Goal: Task Accomplishment & Management: Manage account settings

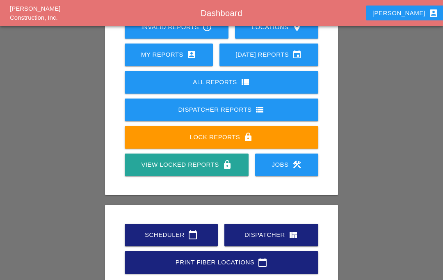
scroll to position [89, 0]
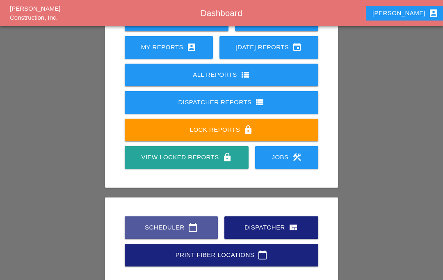
click at [180, 228] on div "Scheduler calendar_today" at bounding box center [171, 227] width 67 height 10
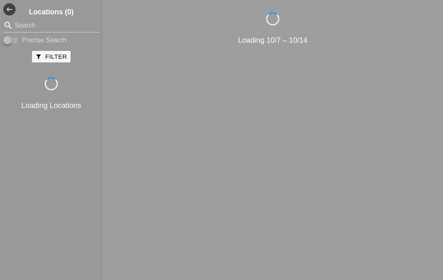
scroll to position [34, 0]
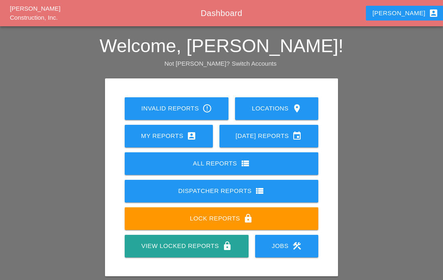
click at [404, 17] on div "Luca account_box" at bounding box center [405, 13] width 66 height 10
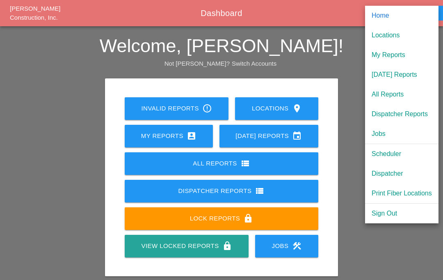
click at [345, 52] on h2 "Welcome, Luca!" at bounding box center [221, 46] width 443 height 20
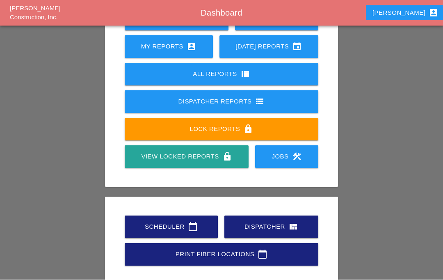
scroll to position [89, 0]
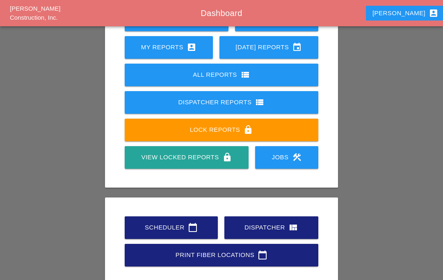
click at [188, 233] on link "Scheduler calendar_today" at bounding box center [171, 227] width 93 height 23
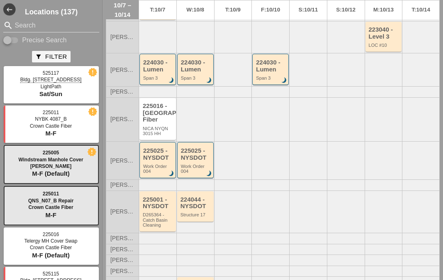
scroll to position [230, 0]
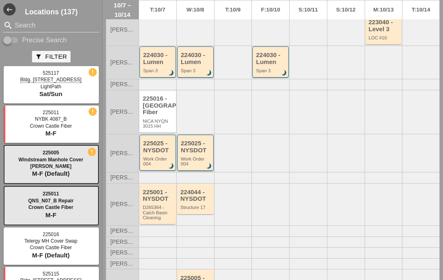
click at [201, 153] on div "225025 - NYSDOT" at bounding box center [196, 147] width 30 height 14
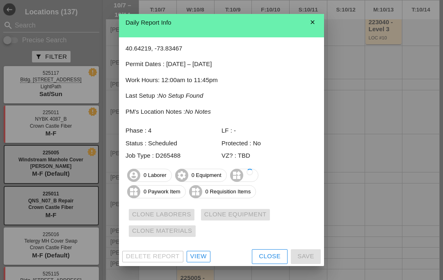
scroll to position [2, 0]
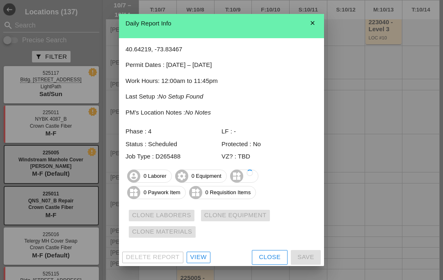
click at [197, 258] on div "View" at bounding box center [198, 256] width 16 height 9
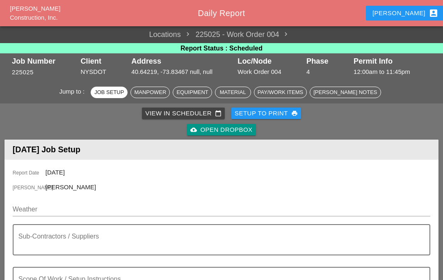
click at [52, 206] on input "Weather" at bounding box center [216, 209] width 406 height 13
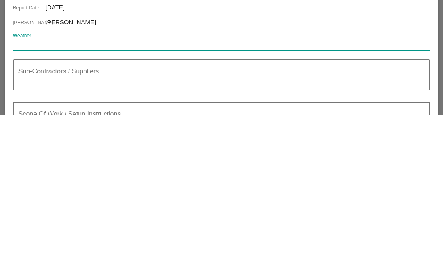
paste input "Wed 08 AM Rain 70° /51° 96% NW 14 mph"
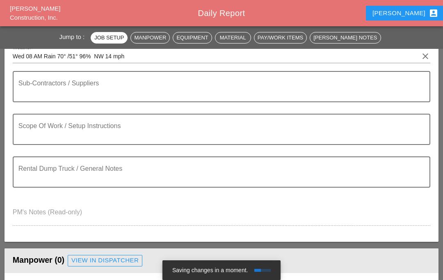
type input "Wed 08 AM Rain 70° /51° 96% NW 14 mph"
click at [110, 90] on textarea "Sub-Contractors / Suppliers" at bounding box center [217, 92] width 399 height 20
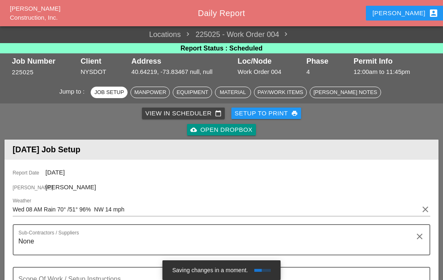
type textarea "None"
click at [408, 20] on button "Luca account_box" at bounding box center [405, 13] width 79 height 15
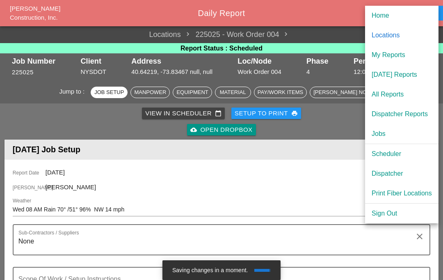
click at [392, 153] on div "Scheduler" at bounding box center [402, 154] width 60 height 10
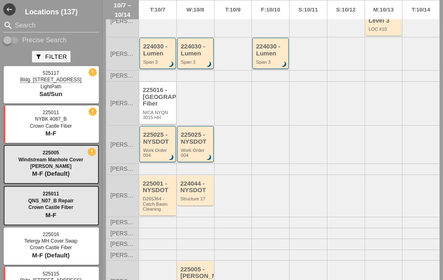
scroll to position [238, 0]
click at [163, 158] on div "Work Order 004" at bounding box center [158, 153] width 30 height 10
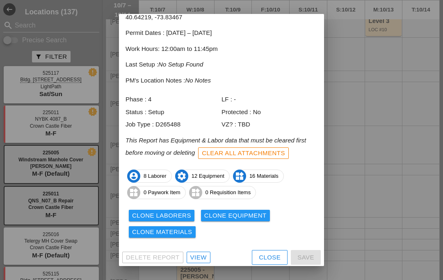
scroll to position [42, 0]
click at [173, 213] on div "Clone Laborers" at bounding box center [161, 215] width 59 height 9
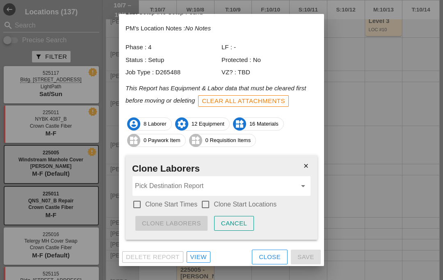
scroll to position [93, 0]
click at [139, 203] on div at bounding box center [137, 205] width 14 height 14
click at [208, 201] on div at bounding box center [205, 205] width 14 height 14
click at [191, 186] on input "Pick Destination Report" at bounding box center [216, 186] width 162 height 13
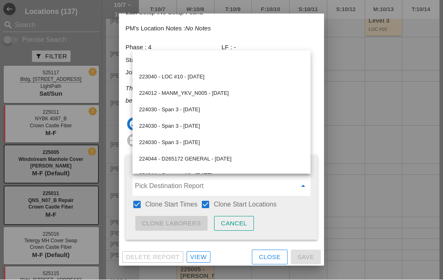
scroll to position [0, 0]
click at [354, 126] on div at bounding box center [221, 140] width 443 height 280
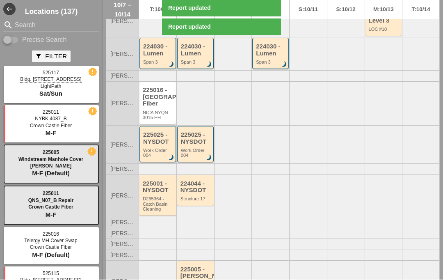
click at [159, 148] on div "Work Order 004" at bounding box center [158, 153] width 30 height 10
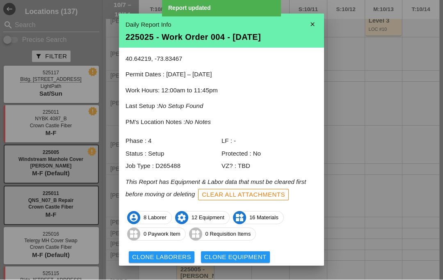
click at [180, 253] on div "Clone Laborers" at bounding box center [161, 257] width 59 height 9
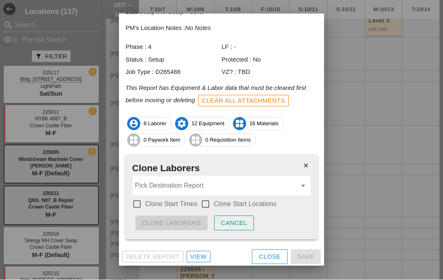
scroll to position [93, 0]
click at [140, 200] on div at bounding box center [137, 205] width 14 height 14
click at [211, 203] on div at bounding box center [205, 205] width 14 height 14
click at [185, 184] on input "Pick Destination Report" at bounding box center [216, 186] width 162 height 13
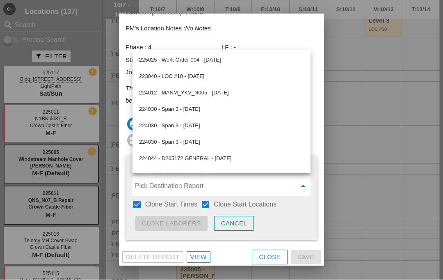
scroll to position [0, 0]
click at [230, 59] on div "225025 - Work Order 004 - 10/09/2025" at bounding box center [221, 60] width 165 height 10
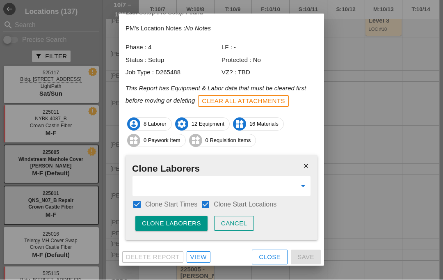
click at [178, 223] on div "Clone Laborers" at bounding box center [171, 223] width 59 height 9
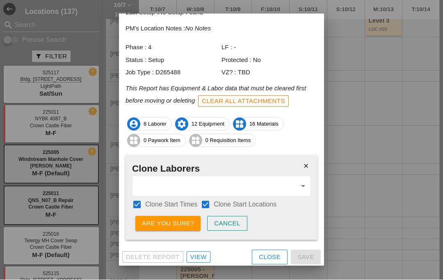
click at [179, 220] on div "Are you sure?" at bounding box center [168, 223] width 52 height 9
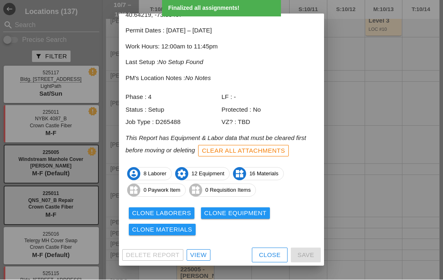
scroll to position [42, 0]
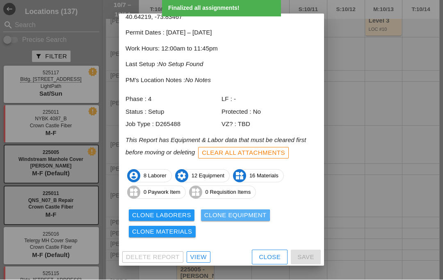
click at [242, 216] on div "Clone Equipment" at bounding box center [235, 215] width 62 height 9
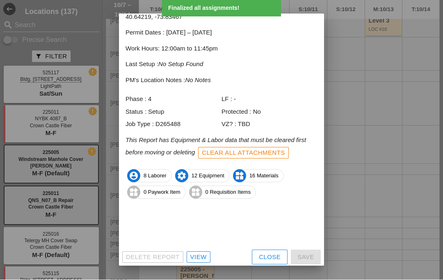
scroll to position [9, 0]
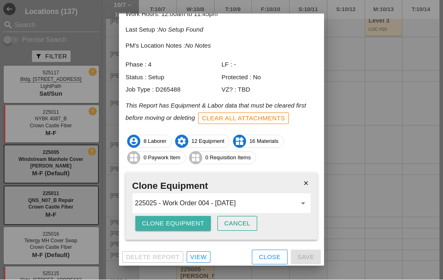
click at [177, 223] on div "Clone Equipment" at bounding box center [173, 223] width 62 height 9
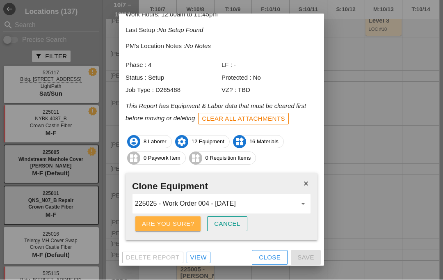
click at [180, 221] on div "Are you sure?" at bounding box center [168, 223] width 52 height 9
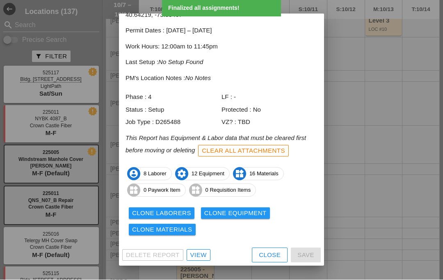
scroll to position [42, 0]
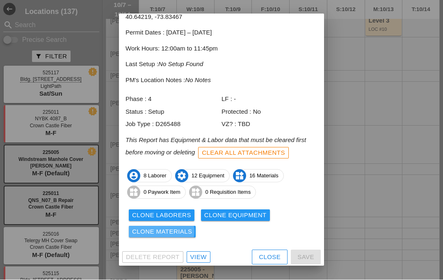
click at [179, 227] on div "Clone Materials" at bounding box center [162, 231] width 60 height 9
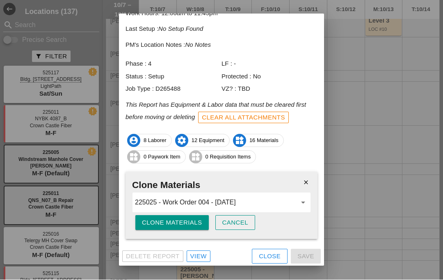
scroll to position [76, 0]
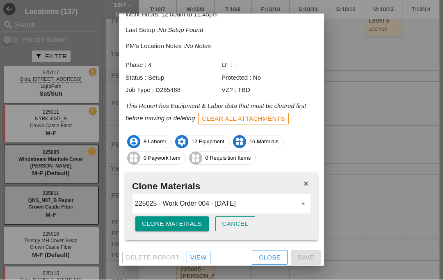
click at [183, 223] on div "Clone Materials" at bounding box center [172, 223] width 60 height 9
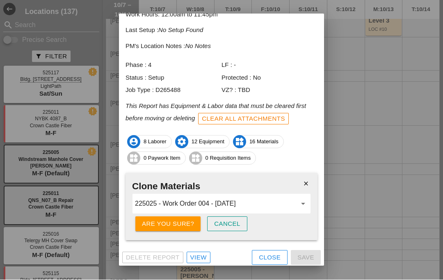
click at [174, 217] on button "Are you sure?" at bounding box center [167, 224] width 65 height 15
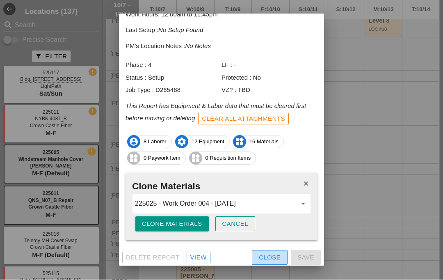
click at [264, 256] on div "Close" at bounding box center [270, 257] width 22 height 9
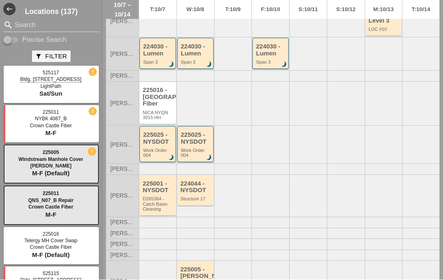
click at [199, 132] on div "225025 - NYSDOT" at bounding box center [196, 139] width 30 height 14
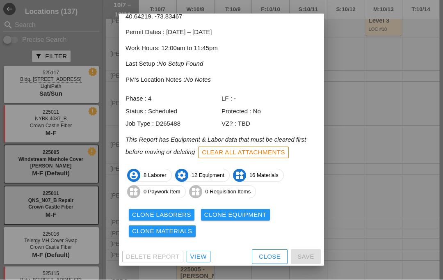
scroll to position [42, 0]
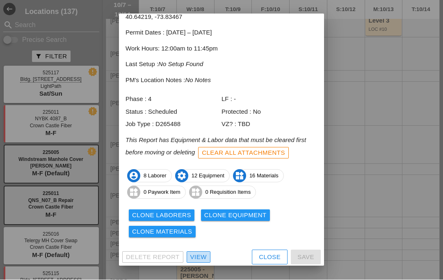
click at [198, 253] on div "View" at bounding box center [198, 257] width 16 height 9
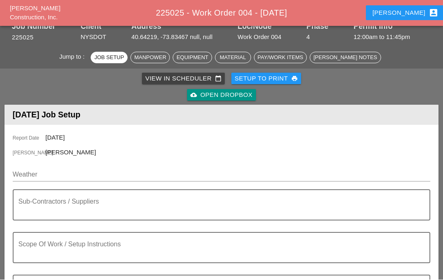
scroll to position [35, 0]
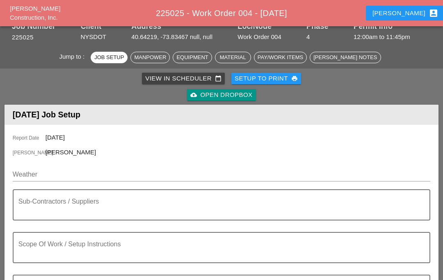
click at [63, 178] on input "Weather" at bounding box center [216, 174] width 406 height 13
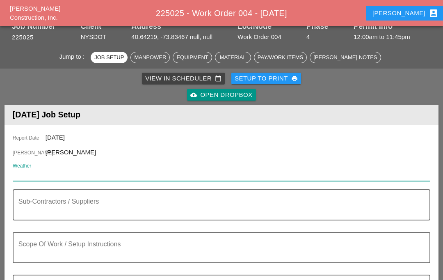
scroll to position [34, 0]
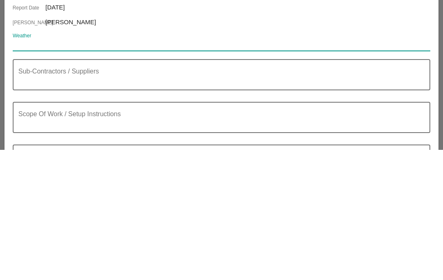
paste input "Wed 08 AM Rain 70° /51° 96% NW 14 mph"
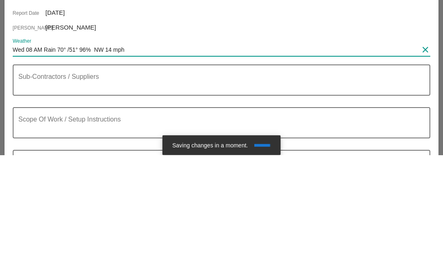
type input "Wed 08 AM Rain 70° /51° 96% NW 14 mph"
click at [99, 200] on textarea "Sub-Contractors / Suppliers" at bounding box center [217, 210] width 399 height 20
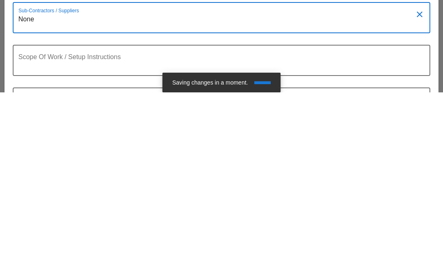
type textarea "None"
click at [149, 243] on textarea "Scope Of Work / Setup Instructions" at bounding box center [217, 253] width 399 height 20
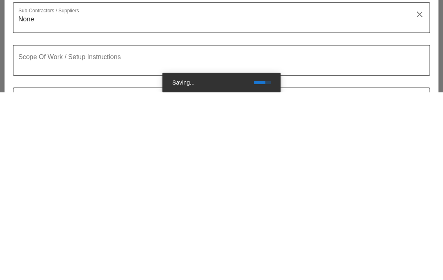
scroll to position [118, 0]
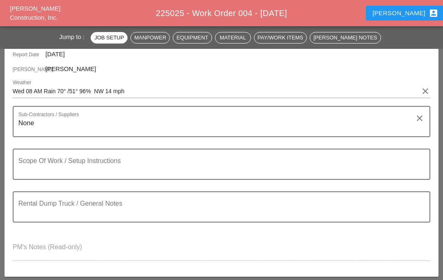
click at [85, 170] on textarea "Scope Of Work / Setup Instructions" at bounding box center [217, 169] width 399 height 20
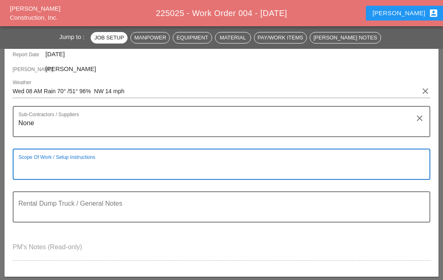
scroll to position [118, 0]
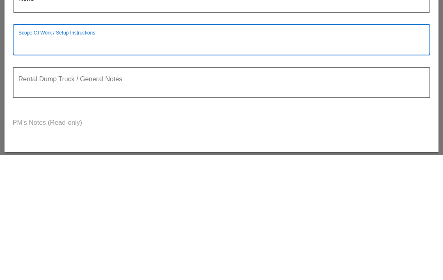
paste textarea "Description: Perform concrete deck repairs at various deck spall locations on t…"
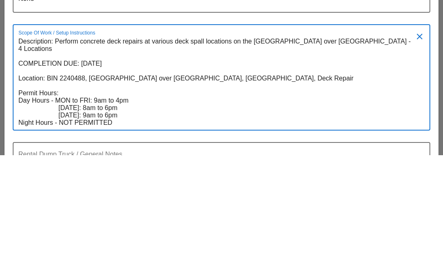
scroll to position [130, 0]
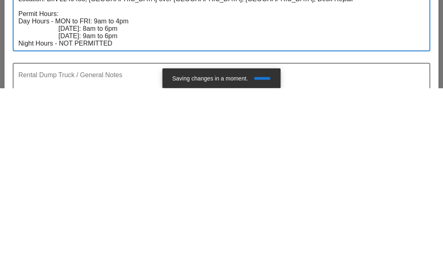
type textarea "Description: Perform concrete deck repairs at various deck spall locations on t…"
click at [112, 265] on textarea "Rental Dump Truck / General Notes" at bounding box center [217, 275] width 399 height 20
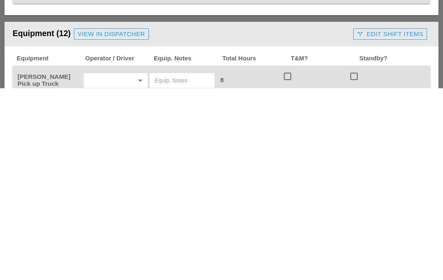
scroll to position [626, 0]
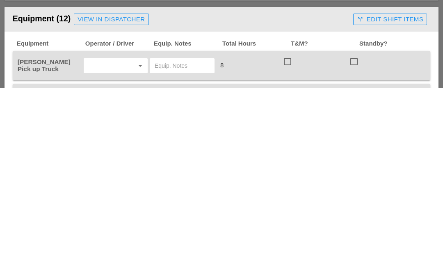
type textarea "None"
click at [115, 251] on input "text" at bounding box center [104, 257] width 36 height 13
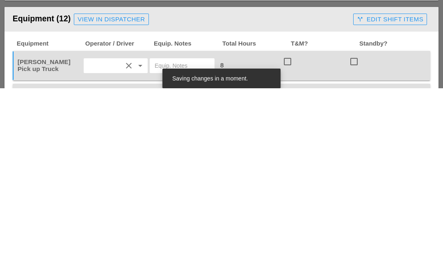
scroll to position [818, 0]
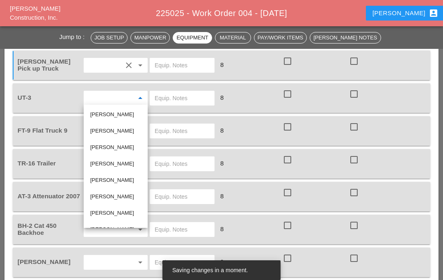
click at [120, 216] on div "[PERSON_NAME]" at bounding box center [115, 213] width 51 height 10
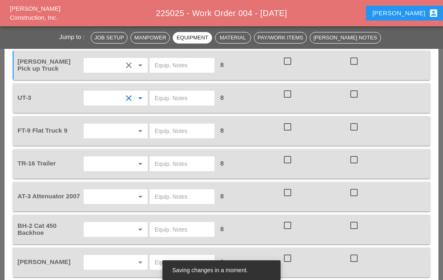
click at [111, 135] on input "text" at bounding box center [104, 130] width 36 height 13
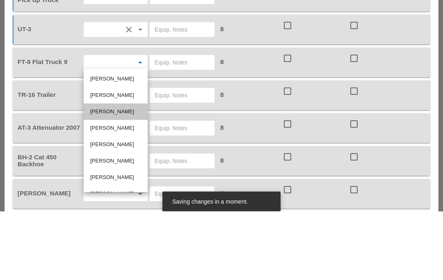
click at [120, 176] on div "[PERSON_NAME]" at bounding box center [115, 181] width 51 height 10
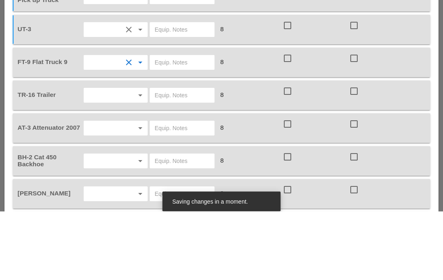
click at [119, 157] on input "text" at bounding box center [104, 163] width 36 height 13
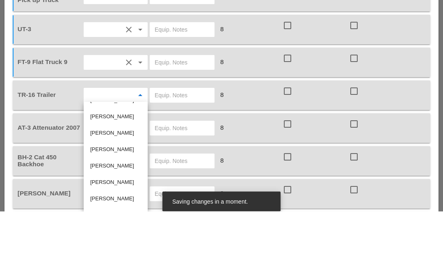
scroll to position [887, 0]
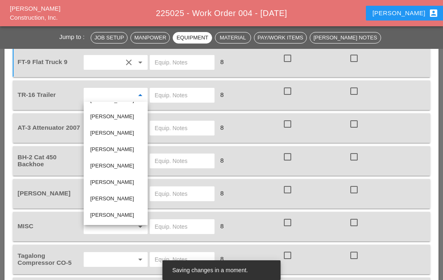
click at [129, 185] on div "[PERSON_NAME]" at bounding box center [115, 182] width 51 height 10
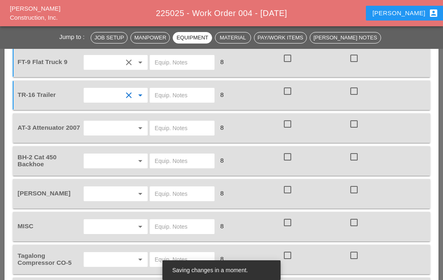
click at [110, 128] on input "text" at bounding box center [104, 127] width 36 height 13
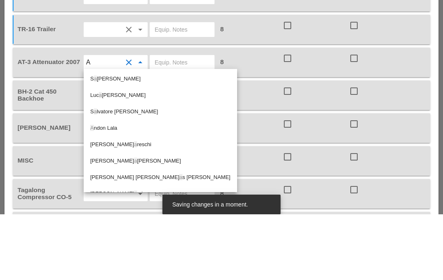
type input "An"
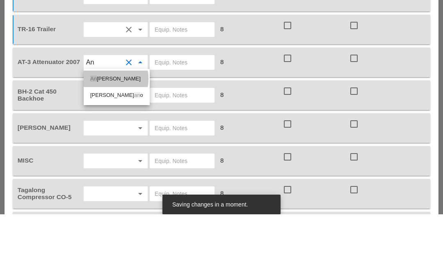
click at [114, 139] on div "An don Lala" at bounding box center [116, 144] width 53 height 10
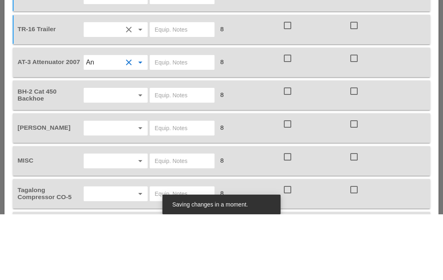
click at [109, 154] on input "text" at bounding box center [104, 160] width 36 height 13
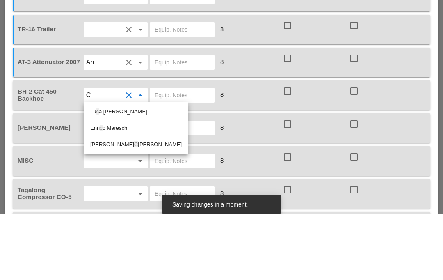
type input "Ce"
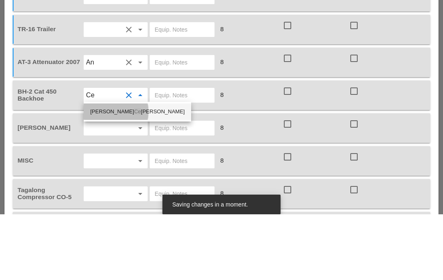
click at [119, 172] on div "Luis Ce ja Rodriguez" at bounding box center [137, 177] width 94 height 10
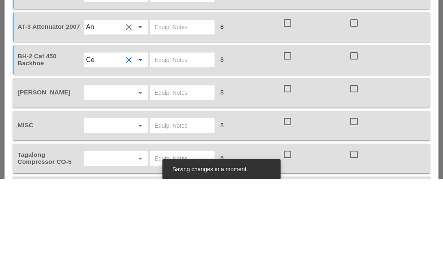
click at [112, 187] on input "text" at bounding box center [104, 193] width 36 height 13
type input "Fre"
click at [119, 205] on div "Fre ddie Rodas Torres" at bounding box center [116, 210] width 52 height 10
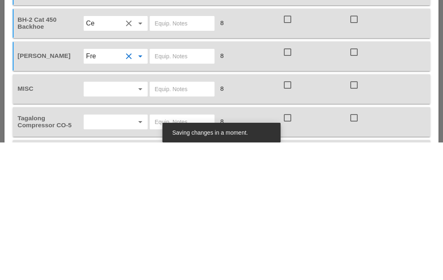
click at [107, 220] on input "text" at bounding box center [104, 226] width 36 height 13
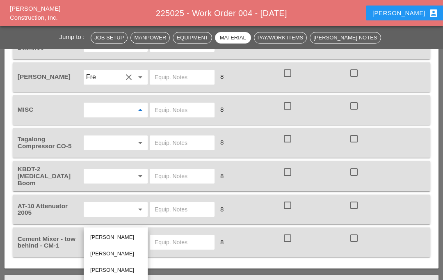
scroll to position [1001, 0]
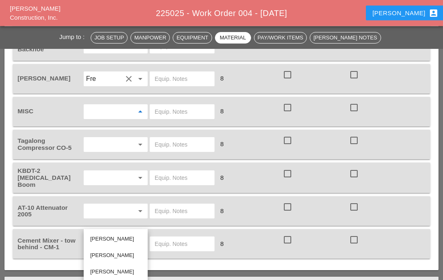
click at [100, 111] on input "text" at bounding box center [104, 111] width 36 height 13
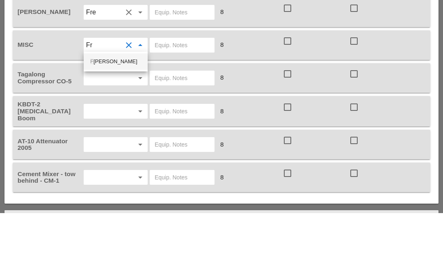
type input "Fre"
click at [125, 123] on div "Fre ddie Rodas Torres" at bounding box center [116, 128] width 52 height 10
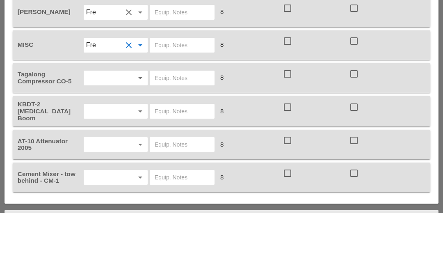
click at [160, 105] on input "text" at bounding box center [182, 111] width 55 height 13
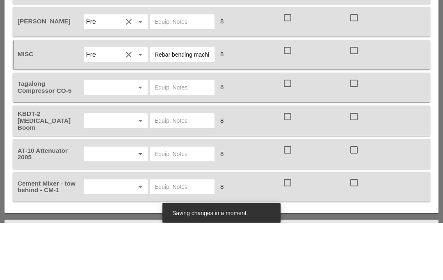
type input "Rebar bending machine"
click at [121, 138] on input "text" at bounding box center [104, 144] width 36 height 13
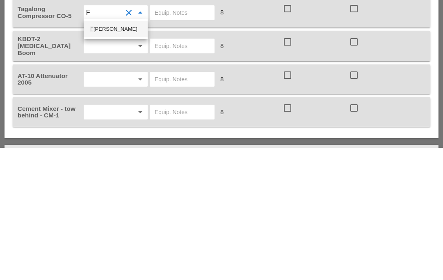
type input "Fr"
click at [115, 156] on div "Fr eddie Rodas Torres" at bounding box center [115, 161] width 51 height 10
click at [164, 138] on input "text" at bounding box center [182, 144] width 55 height 13
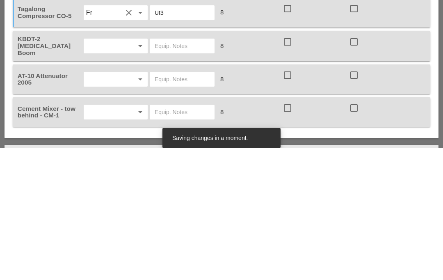
type input "Ut3"
click at [121, 171] on input "text" at bounding box center [104, 177] width 36 height 13
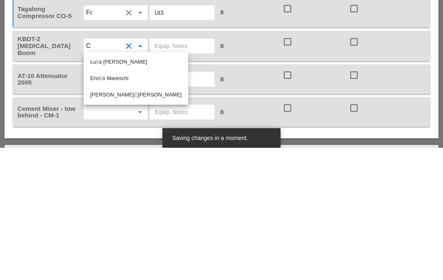
type input "Ce"
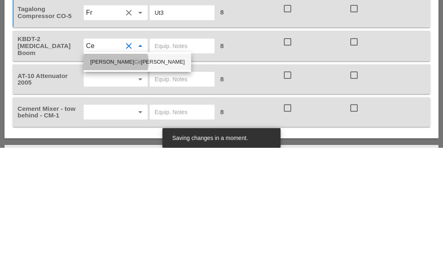
click at [126, 189] on div "Luis Ce ja Rodriguez" at bounding box center [137, 194] width 94 height 10
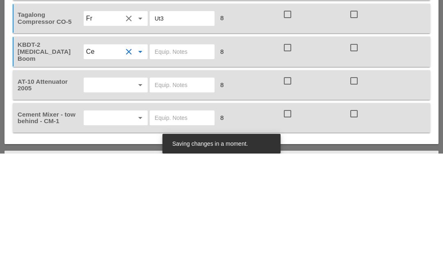
click at [114, 205] on input "text" at bounding box center [104, 211] width 36 height 13
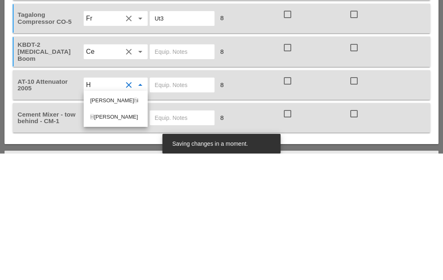
type input "Hu"
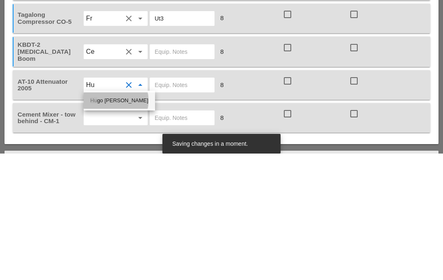
click at [123, 222] on div "Hu go Zambrano" at bounding box center [119, 227] width 58 height 10
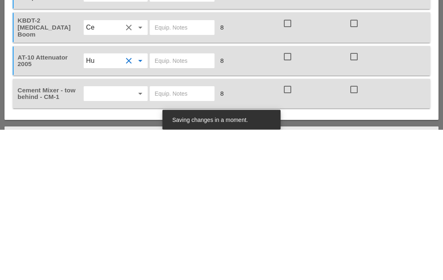
click at [112, 237] on input "text" at bounding box center [104, 243] width 36 height 13
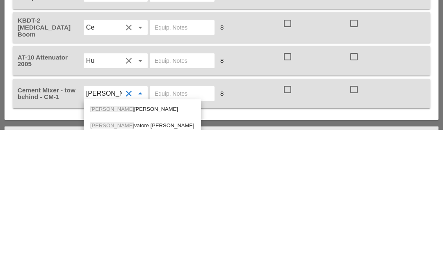
type input "Salv"
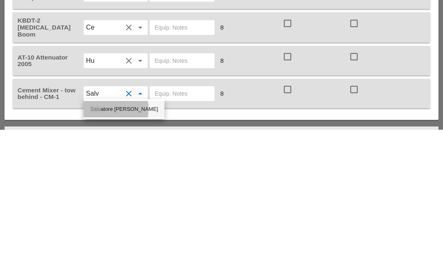
click at [133, 255] on div "Salv atore Gambino" at bounding box center [124, 260] width 68 height 10
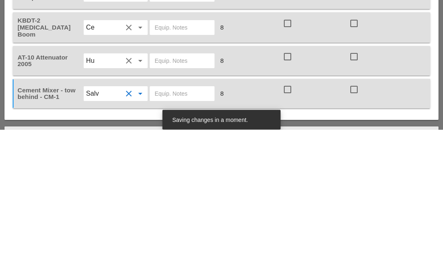
click at [183, 237] on input "text" at bounding box center [182, 243] width 55 height 13
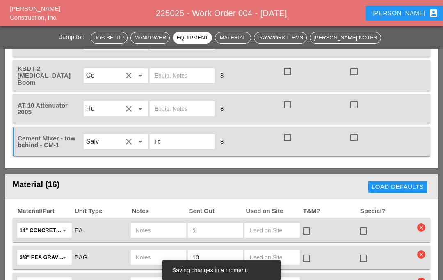
scroll to position [1108, 0]
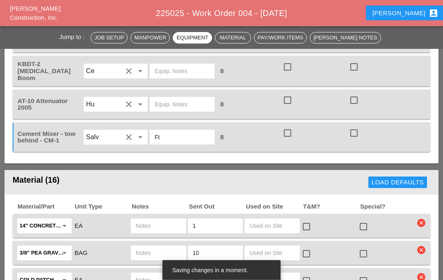
click at [189, 133] on input "Ft" at bounding box center [182, 137] width 55 height 13
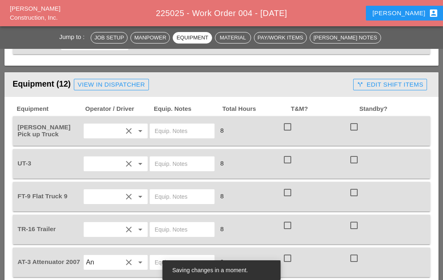
scroll to position [752, 0]
type input "Ft9"
click at [180, 129] on input "text" at bounding box center [182, 131] width 55 height 13
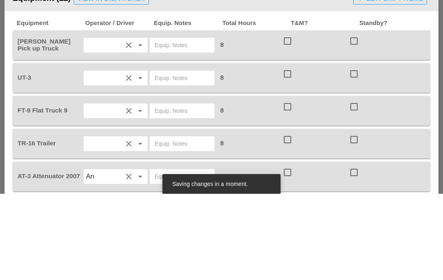
click at [187, 157] on input "text" at bounding box center [182, 163] width 55 height 13
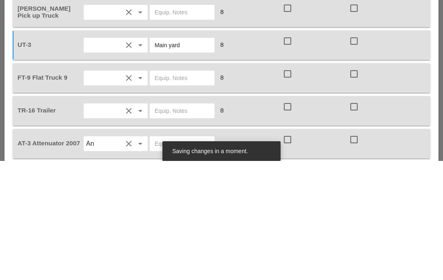
type input "Main yard"
click at [176, 157] on input "Main yard" at bounding box center [182, 163] width 55 height 13
click at [180, 157] on input "text" at bounding box center [182, 163] width 55 height 13
click at [175, 157] on input "Main yard" at bounding box center [182, 163] width 55 height 13
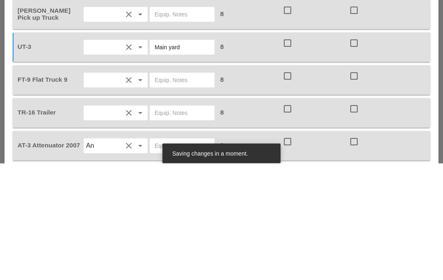
type input "Main yard"
click at [170, 190] on input "text" at bounding box center [182, 196] width 55 height 13
paste input "Main yard"
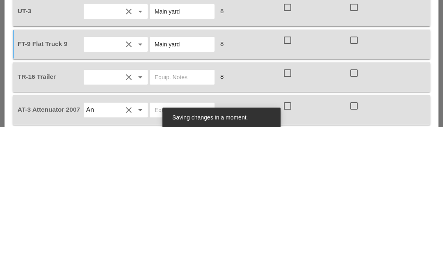
type input "Main yard"
click at [175, 223] on input "text" at bounding box center [182, 229] width 55 height 13
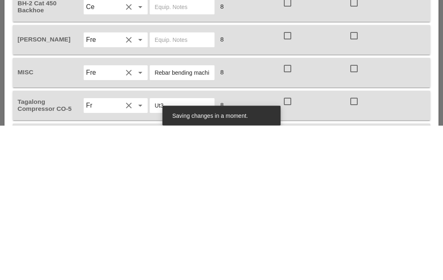
scroll to position [886, 0]
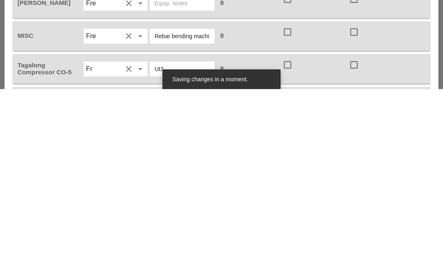
click at [186, 253] on input "Ut3" at bounding box center [182, 259] width 55 height 13
paste input "Main yard"
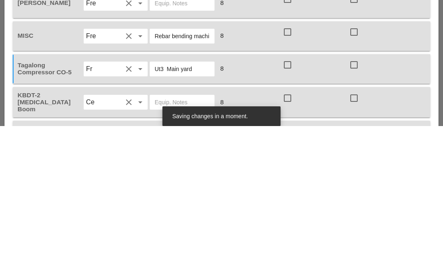
scroll to position [923, 0]
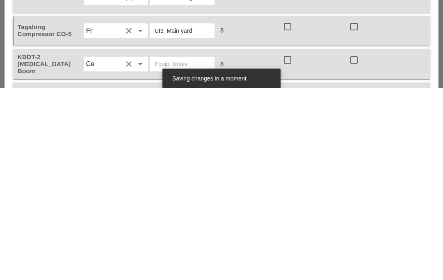
type input "Ut3 Main yard"
click at [182, 249] on input "text" at bounding box center [182, 255] width 55 height 13
paste input "Main yard"
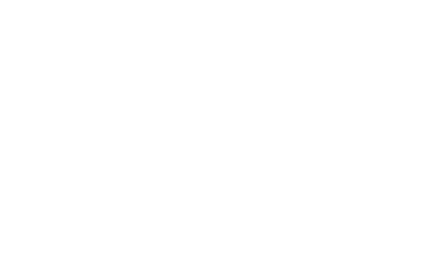
scroll to position [758, 0]
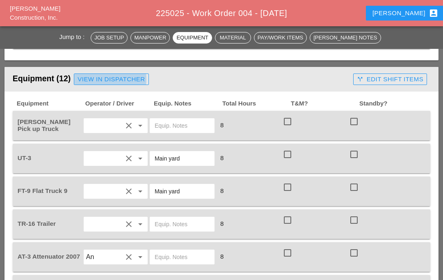
type input "Main yard"
click at [128, 82] on div "View in Dispatcher" at bounding box center [111, 79] width 67 height 9
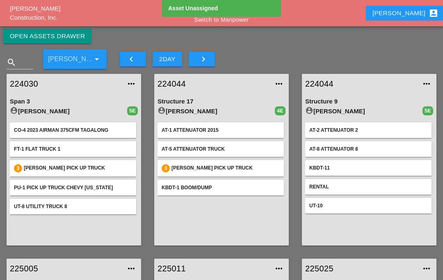
click at [70, 39] on div "Open Assets Drawer" at bounding box center [47, 36] width 75 height 9
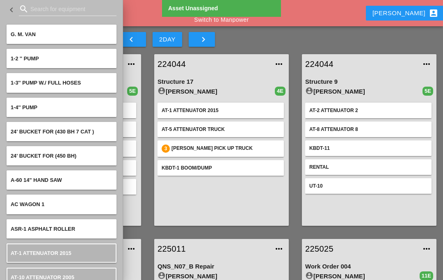
click at [67, 13] on input "Search for equipment" at bounding box center [67, 8] width 75 height 13
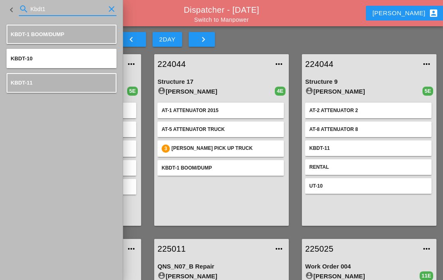
type input "Kbdt11"
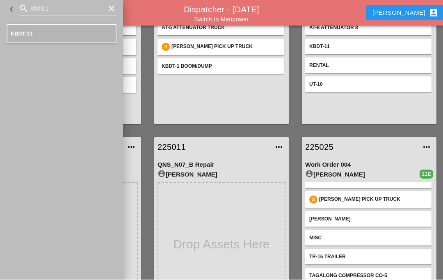
scroll to position [101, 0]
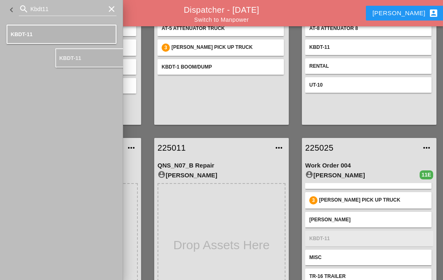
type input "Kbdt11"
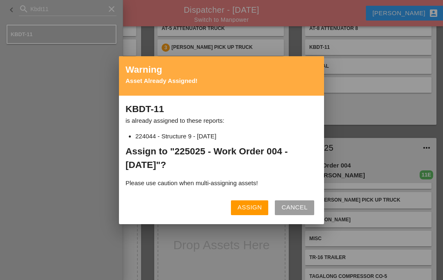
click at [245, 212] on div "Assign" at bounding box center [249, 207] width 24 height 9
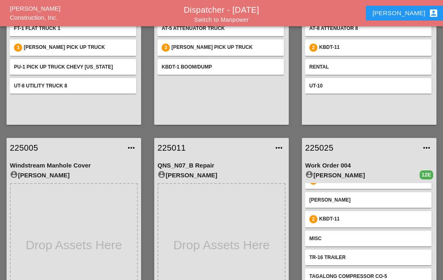
scroll to position [108, 0]
click at [324, 146] on link "225025" at bounding box center [361, 147] width 112 height 12
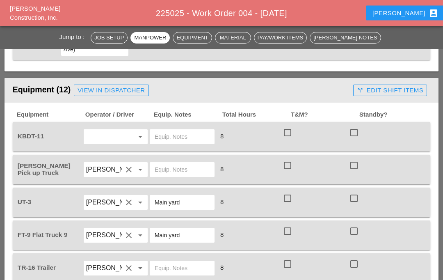
scroll to position [739, 0]
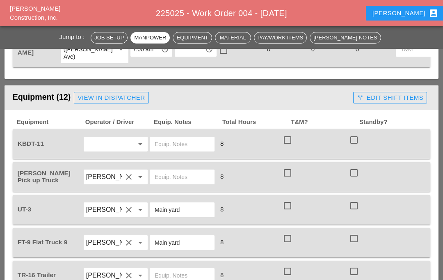
click at [114, 142] on input "text" at bounding box center [104, 143] width 36 height 13
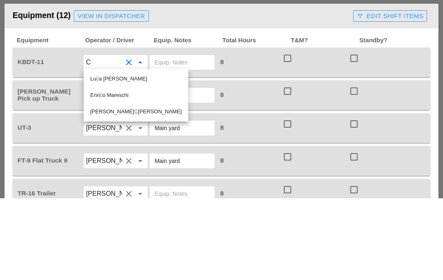
type input "Ce"
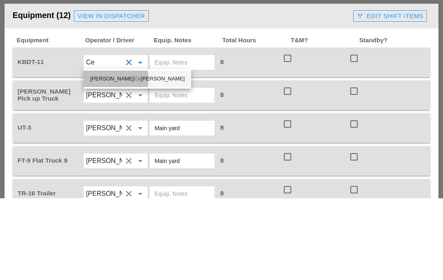
click at [125, 155] on div "Luis Ce ja Rodriguez" at bounding box center [137, 160] width 94 height 10
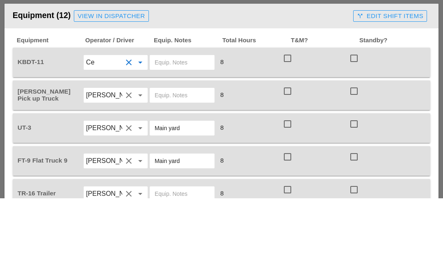
click at [173, 137] on input "text" at bounding box center [182, 143] width 55 height 13
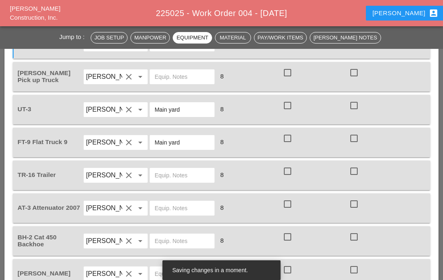
scroll to position [848, 0]
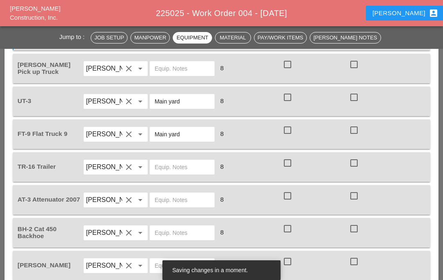
type input "Main yard"
click at [186, 166] on input "text" at bounding box center [182, 166] width 55 height 13
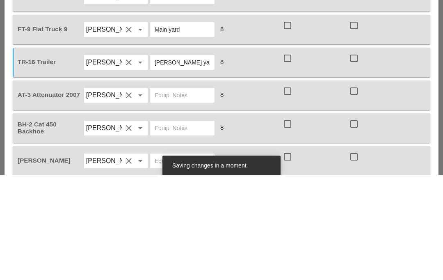
click at [174, 160] on input "Bruckner yard" at bounding box center [182, 166] width 55 height 13
type input "Bruckner yard"
click at [177, 193] on input "text" at bounding box center [182, 199] width 55 height 13
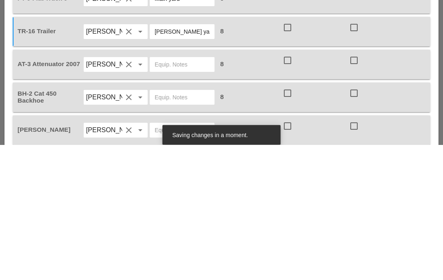
paste input "Bruckner yard"
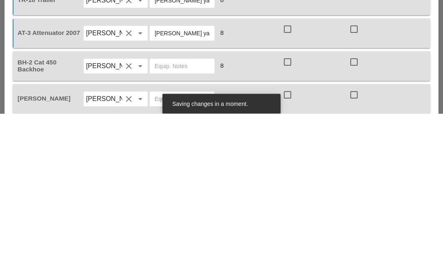
type input "Bruckner yard"
click at [175, 226] on input "text" at bounding box center [182, 232] width 55 height 13
paste input "Bruckner yard"
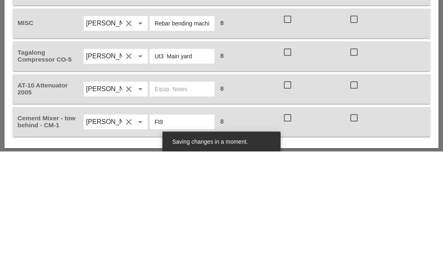
scroll to position [996, 0]
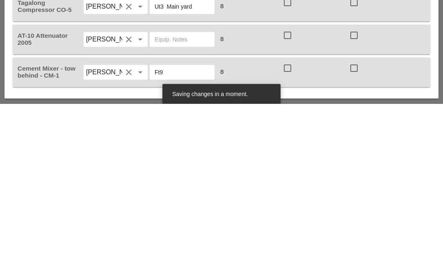
type input "Bruckner yard"
click at [186, 242] on input "Ft9" at bounding box center [182, 248] width 55 height 13
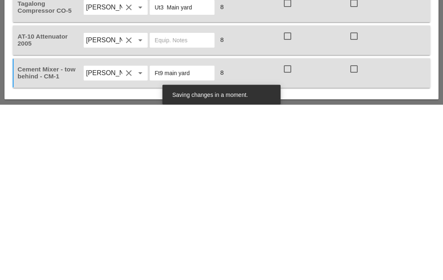
type input "Ft9 main yard"
click at [185, 209] on input "text" at bounding box center [182, 215] width 55 height 13
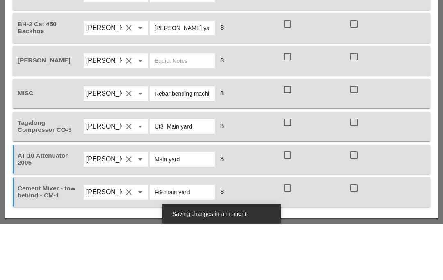
type input "Main yard"
click at [173, 111] on input "text" at bounding box center [182, 117] width 55 height 13
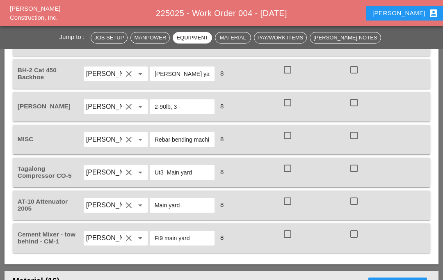
scroll to position [1006, 0]
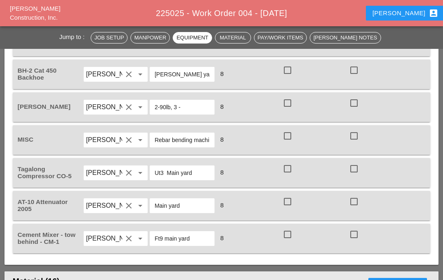
click at [194, 106] on input "2-90lb, 3 -" at bounding box center [182, 106] width 55 height 13
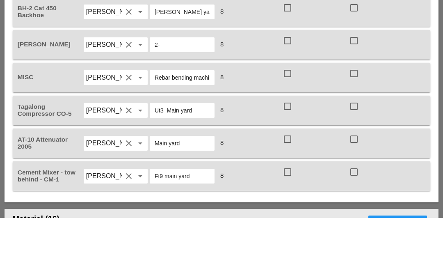
type input "2"
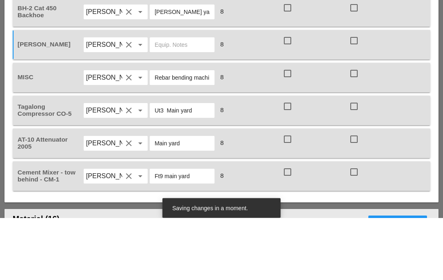
type input "E"
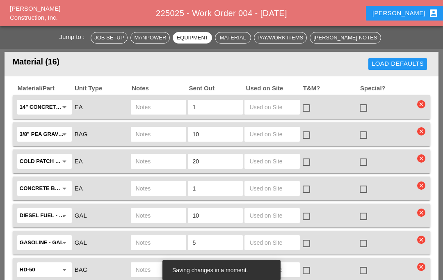
scroll to position [1224, 0]
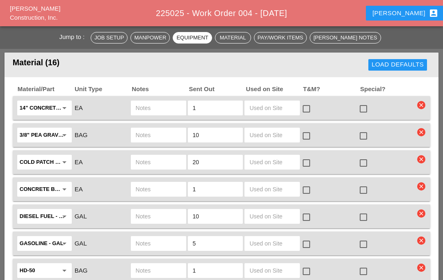
type input "3 - 90lb , 2 30lb, 2 chipping"
click at [420, 102] on icon "clear" at bounding box center [421, 105] width 8 height 8
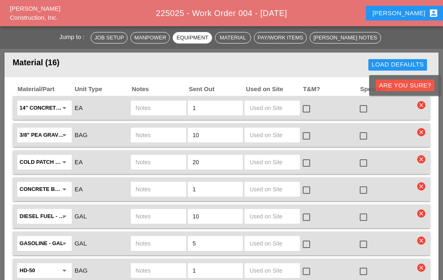
click at [410, 83] on div "Are you Sure?" at bounding box center [405, 85] width 52 height 9
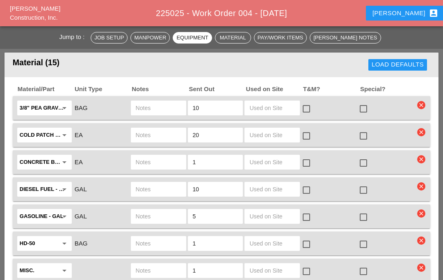
click at [216, 106] on input "10" at bounding box center [216, 107] width 46 height 13
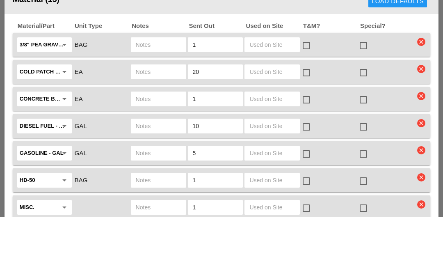
type input "1"
click at [153, 101] on input "text" at bounding box center [159, 107] width 46 height 13
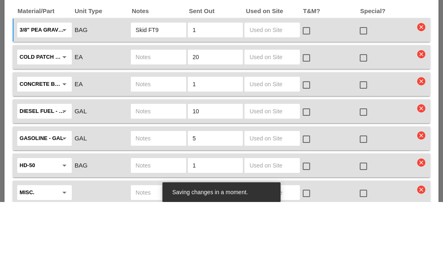
type input "Skid FT9"
click at [168, 128] on input "text" at bounding box center [159, 134] width 46 height 13
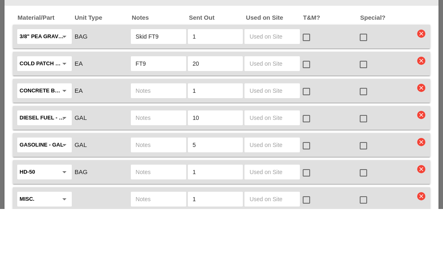
type input "FT9"
click at [417, 155] on icon "clear" at bounding box center [421, 159] width 8 height 8
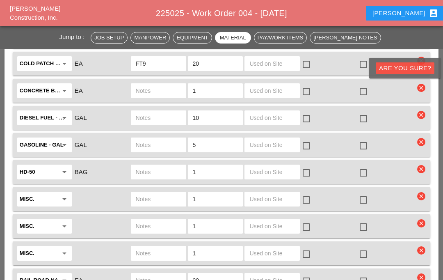
click at [404, 71] on div "Are you Sure?" at bounding box center [405, 68] width 52 height 9
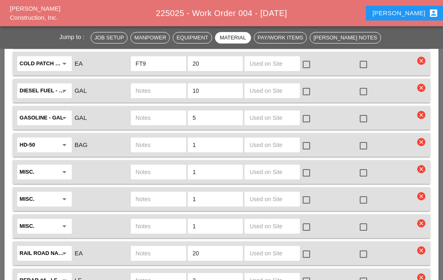
click at [163, 93] on input "text" at bounding box center [159, 90] width 46 height 13
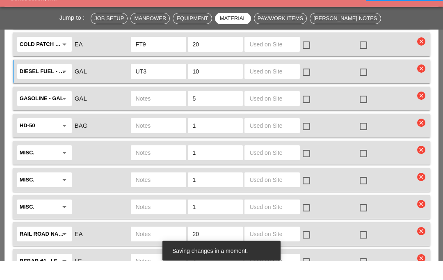
type input "UT3"
click at [159, 112] on input "text" at bounding box center [159, 118] width 46 height 13
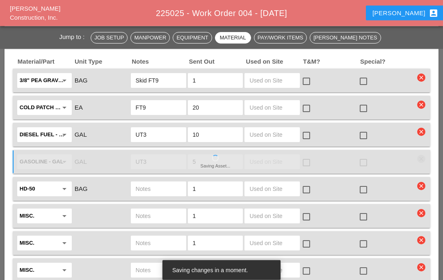
scroll to position [1252, 0]
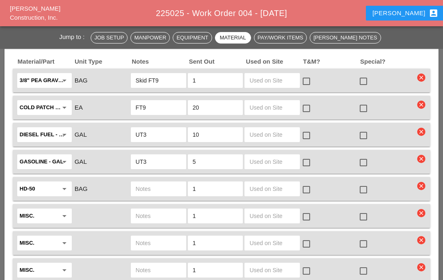
type input "UT3"
click at [66, 190] on icon "arrow_drop_down" at bounding box center [64, 189] width 10 height 10
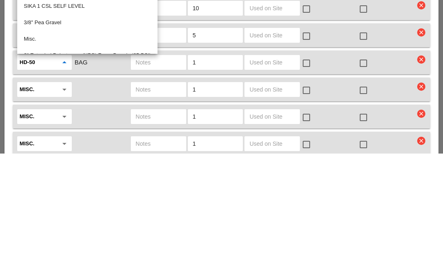
click at [40, 161] on div "Misc." at bounding box center [87, 166] width 127 height 10
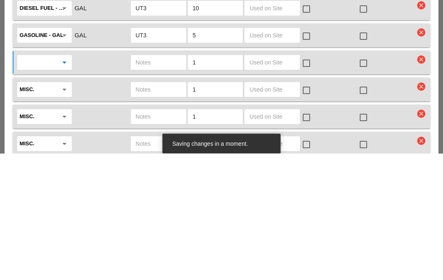
click at [158, 182] on input "text" at bounding box center [159, 188] width 46 height 13
type input "Sika2500 Skid getting delivered in the am"
click at [70, 209] on div "Misc. arrow_drop_down" at bounding box center [44, 216] width 55 height 15
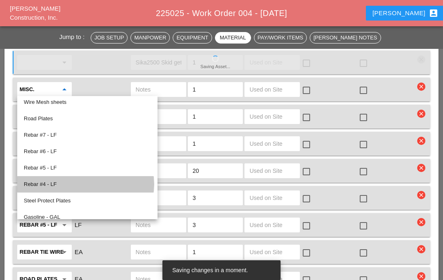
scroll to position [490, 0]
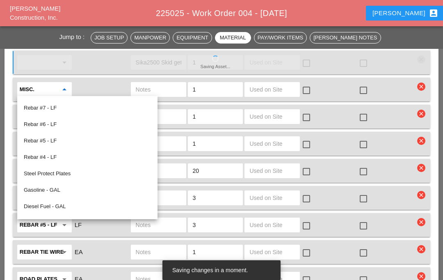
click at [62, 161] on div "Rebar #4 - LF" at bounding box center [87, 157] width 127 height 10
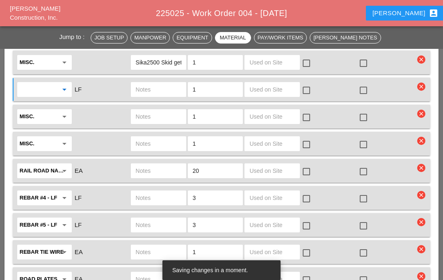
click at [57, 112] on input "Misc." at bounding box center [39, 116] width 38 height 13
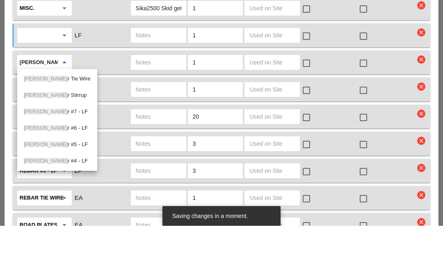
type input "Rebar"
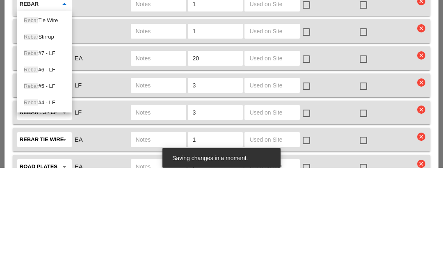
click at [48, 210] on div "Rebar #4 - LF" at bounding box center [44, 215] width 41 height 10
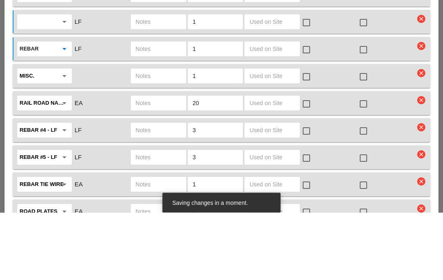
click at [153, 110] on input "text" at bounding box center [159, 116] width 46 height 13
type input "20 lf"
click at [211, 83] on input "1" at bounding box center [216, 89] width 46 height 13
click at [209, 83] on input "1" at bounding box center [216, 89] width 46 height 13
type input "2"
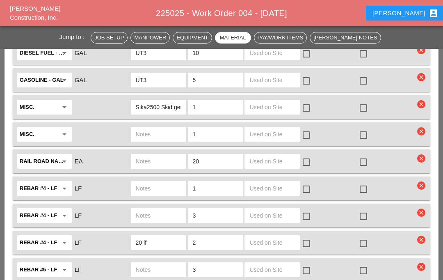
scroll to position [1318, 0]
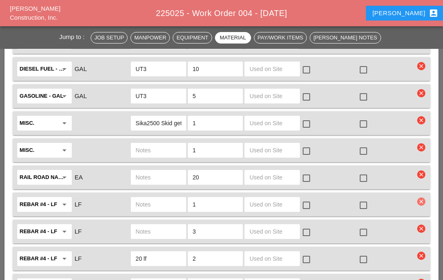
click at [423, 201] on icon "clear" at bounding box center [421, 201] width 8 height 8
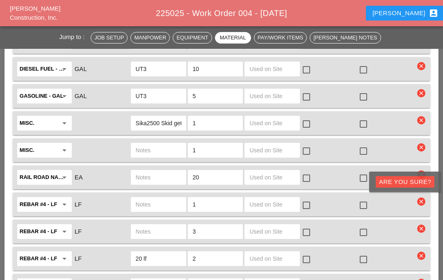
click at [410, 184] on div "Are you Sure?" at bounding box center [405, 181] width 52 height 9
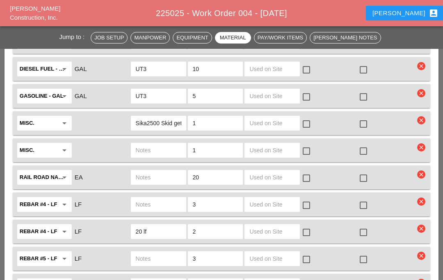
click at [156, 173] on input "text" at bounding box center [159, 177] width 46 height 13
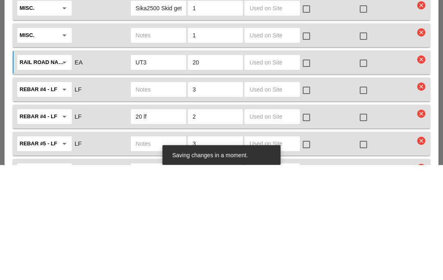
type input "UT3"
click at [166, 198] on input "text" at bounding box center [159, 204] width 46 height 13
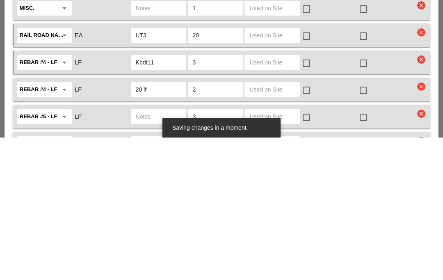
type input "Kbdt11"
click at [420, 198] on icon "clear" at bounding box center [421, 202] width 8 height 8
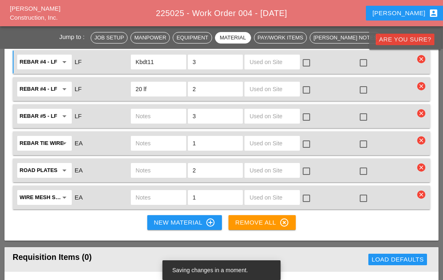
click at [408, 40] on div "Are you Sure?" at bounding box center [405, 39] width 52 height 9
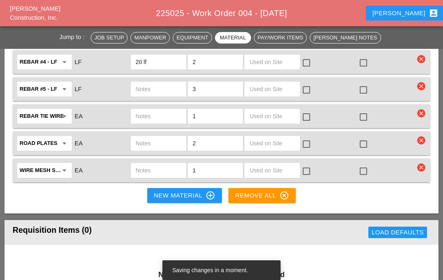
scroll to position [1494, 0]
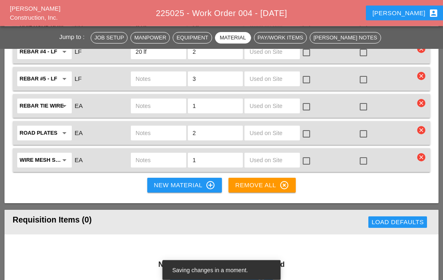
click at [170, 157] on input "text" at bounding box center [159, 160] width 46 height 13
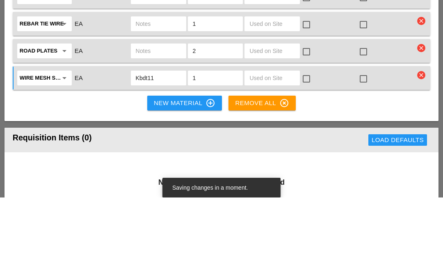
type input "Kbdt11"
click at [164, 127] on input "text" at bounding box center [159, 133] width 46 height 13
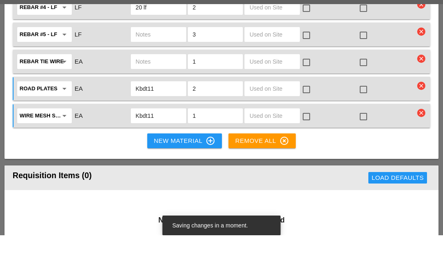
type input "Kbdt11"
click at [164, 100] on input "text" at bounding box center [159, 106] width 46 height 13
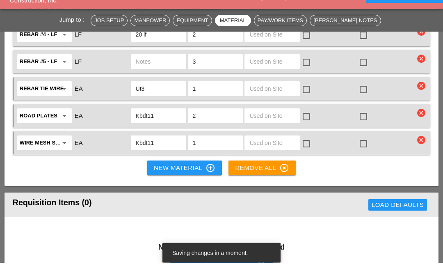
type input "Ut3"
click at [167, 73] on input "text" at bounding box center [159, 79] width 46 height 13
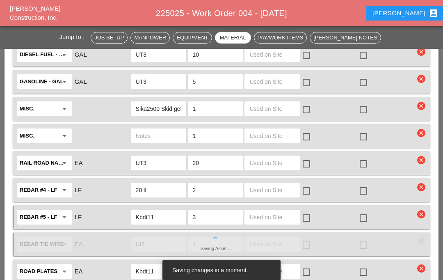
scroll to position [1327, 0]
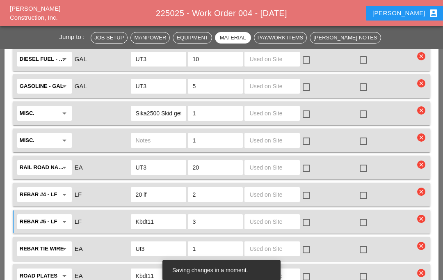
type input "Kbdt11"
click at [65, 138] on icon "arrow_drop_down" at bounding box center [64, 140] width 10 height 10
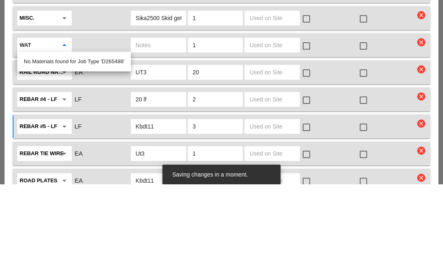
type input "Wat"
click at [148, 134] on input "text" at bounding box center [159, 140] width 46 height 13
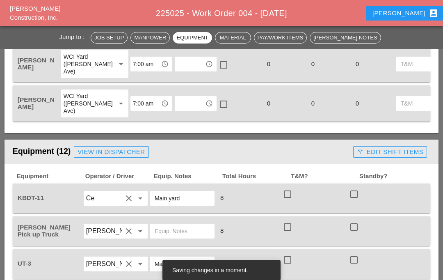
scroll to position [677, 0]
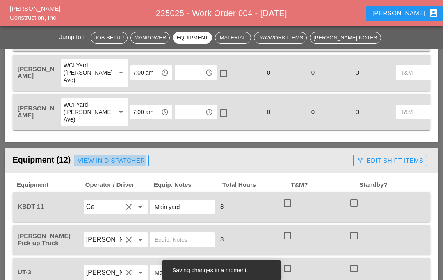
type input "Water tank 250 gal. FT9"
click at [122, 163] on div "View in Dispatcher" at bounding box center [111, 160] width 67 height 9
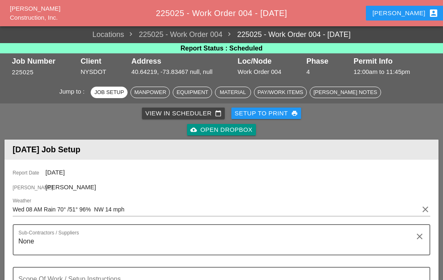
click at [407, 20] on button "Luca account_box" at bounding box center [405, 13] width 79 height 15
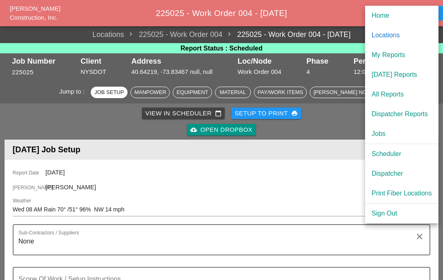
click at [390, 155] on div "Scheduler" at bounding box center [402, 154] width 60 height 10
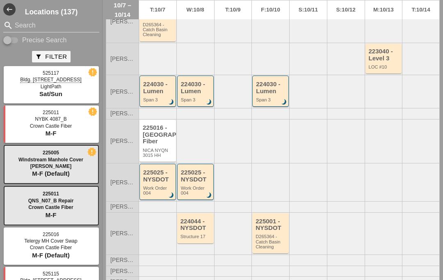
scroll to position [201, 0]
click at [158, 194] on div "Work Order 004" at bounding box center [158, 190] width 30 height 10
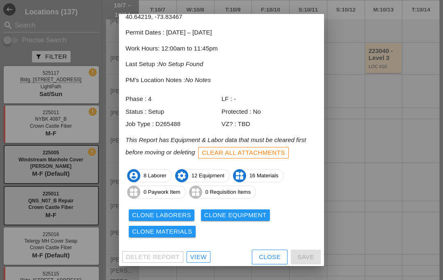
scroll to position [42, 0]
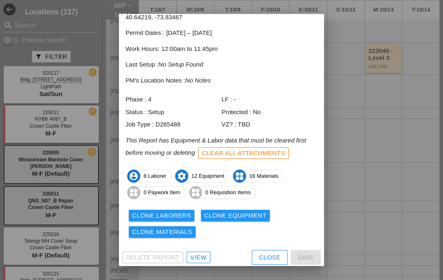
click at [190, 255] on div "View" at bounding box center [198, 257] width 16 height 9
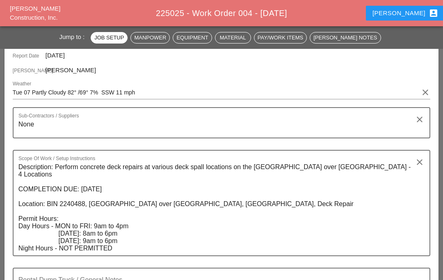
scroll to position [116, 0]
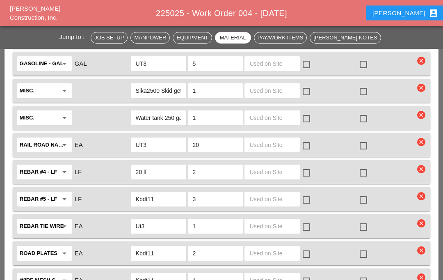
scroll to position [1351, 0]
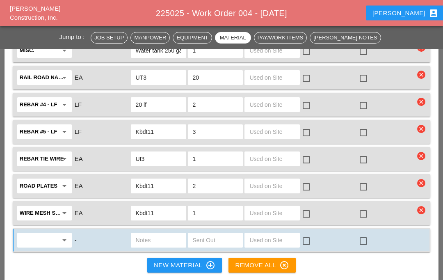
scroll to position [1418, 0]
click at [48, 241] on input "text" at bounding box center [39, 239] width 38 height 13
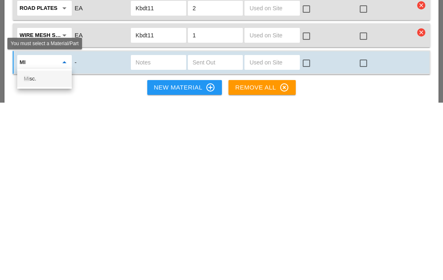
type input "Mis"
click at [56, 251] on div "Mis c." at bounding box center [44, 256] width 41 height 10
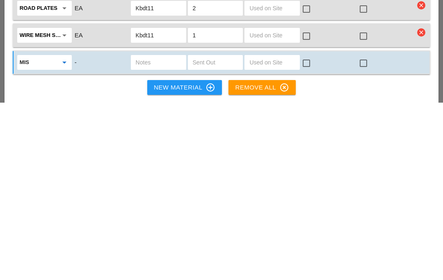
click at [147, 233] on input "text" at bounding box center [159, 239] width 46 height 13
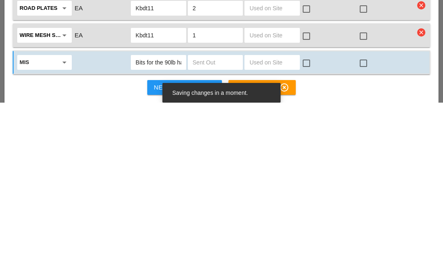
type input "Bits for the 90lb hammer will get it in the am from Enrico"
click at [228, 233] on input "text" at bounding box center [216, 239] width 46 height 13
type input "5"
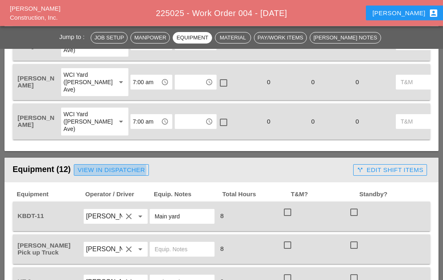
scroll to position [667, 0]
click at [146, 168] on link "View in Dispatcher" at bounding box center [111, 169] width 75 height 11
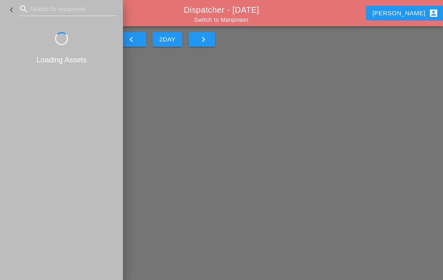
scroll to position [34, 0]
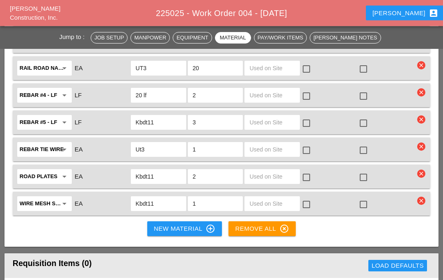
scroll to position [1455, 0]
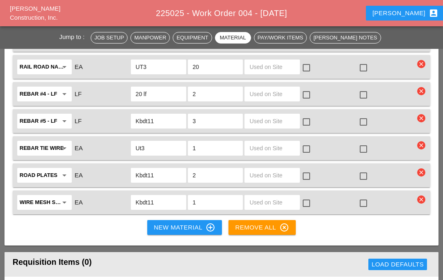
click at [189, 228] on div "New Material control_point" at bounding box center [185, 227] width 62 height 10
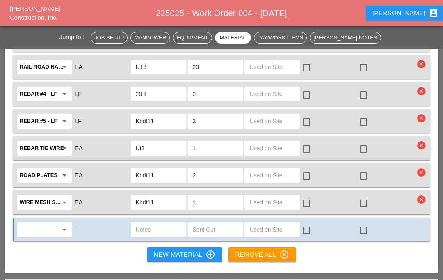
click at [56, 229] on input "text" at bounding box center [39, 229] width 38 height 13
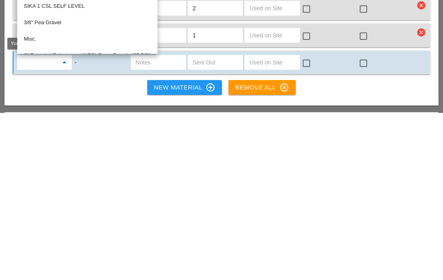
type input "A"
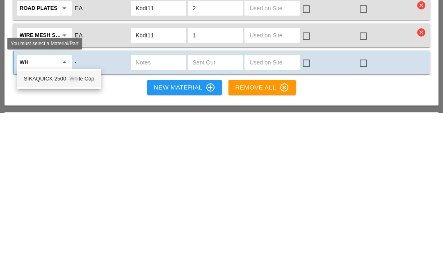
type input "W"
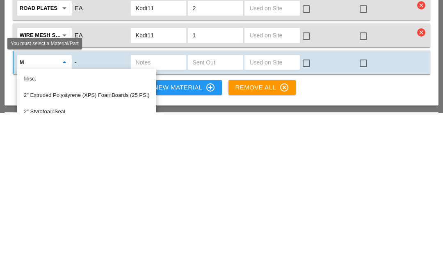
type input "Mi"
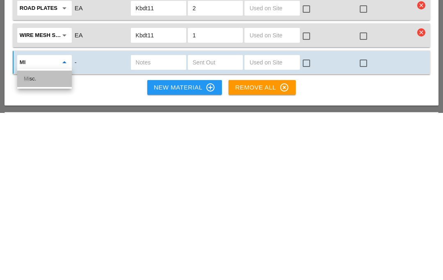
click at [44, 241] on div "Mi sc." at bounding box center [44, 246] width 41 height 10
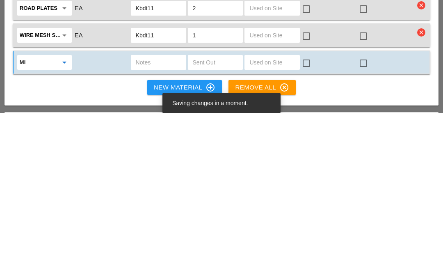
click at [150, 223] on input "text" at bounding box center [159, 229] width 46 height 13
type input "Wheel barrel"
click at [223, 223] on input "text" at bounding box center [216, 229] width 46 height 13
type input "Q"
type input "1"
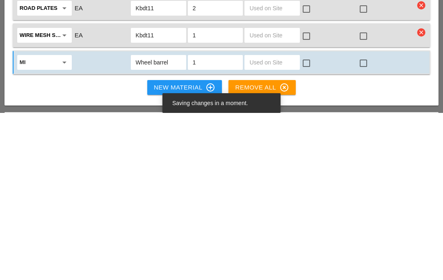
click at [180, 223] on input "Wheel barrel" at bounding box center [159, 229] width 46 height 13
type input "Wheel barrel UT3"
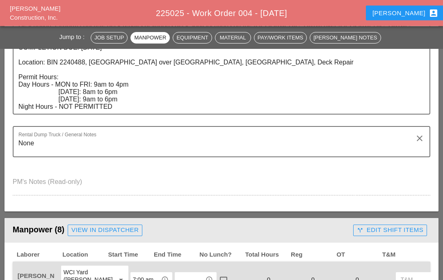
scroll to position [252, 0]
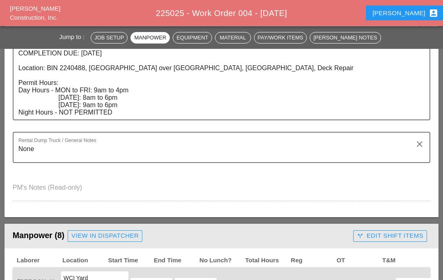
click at [404, 14] on div "Luca account_box" at bounding box center [405, 13] width 66 height 10
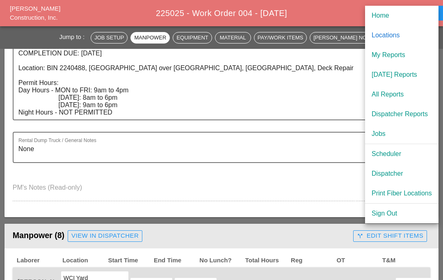
click at [397, 171] on div "Dispatcher" at bounding box center [402, 174] width 60 height 10
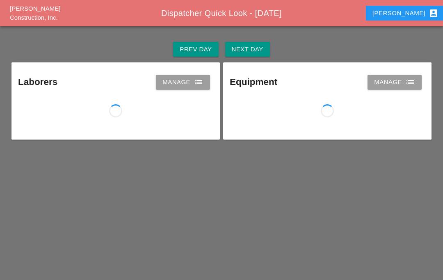
scroll to position [34, 0]
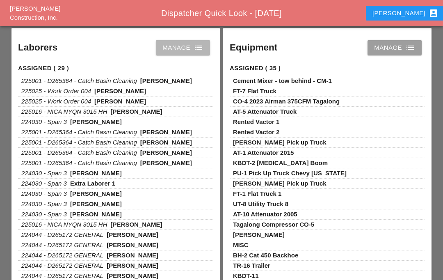
click at [197, 48] on icon "list" at bounding box center [199, 48] width 10 height 10
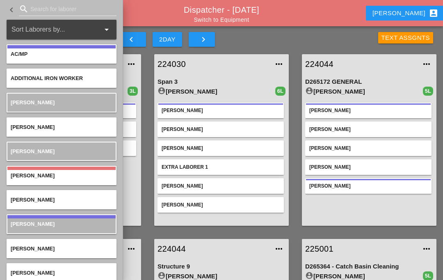
click at [253, 44] on div "keyboard_arrow_left 2DAY keyboard_arrow_right" at bounding box center [203, 37] width 183 height 25
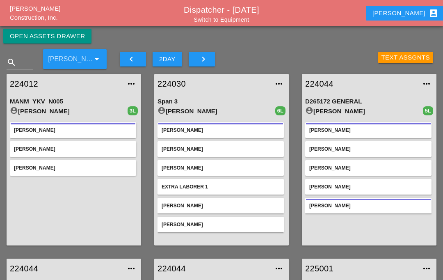
click at [207, 59] on icon "keyboard_arrow_right" at bounding box center [203, 59] width 10 height 10
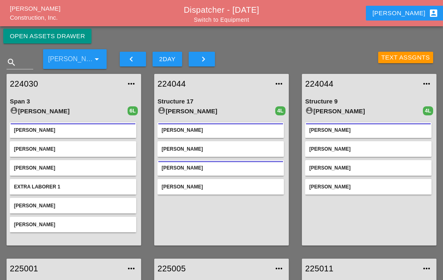
click at [130, 61] on icon "keyboard_arrow_left" at bounding box center [131, 59] width 10 height 10
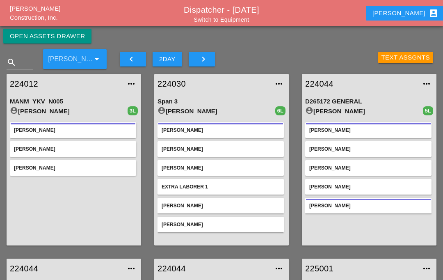
click at [200, 59] on icon "keyboard_arrow_right" at bounding box center [203, 59] width 10 height 10
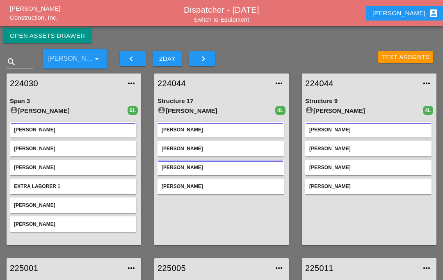
scroll to position [6, 0]
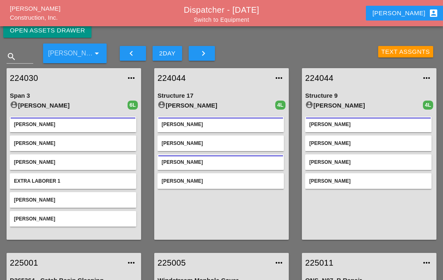
click at [134, 49] on icon "keyboard_arrow_left" at bounding box center [131, 53] width 10 height 10
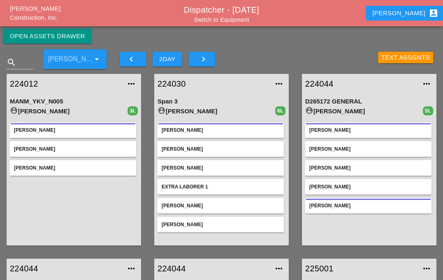
click at [204, 62] on icon "keyboard_arrow_right" at bounding box center [203, 59] width 10 height 10
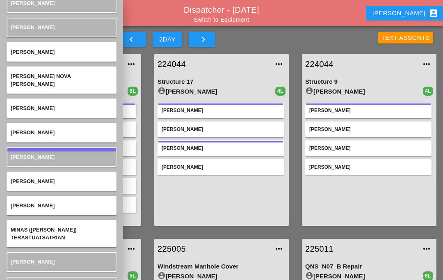
scroll to position [1629, 0]
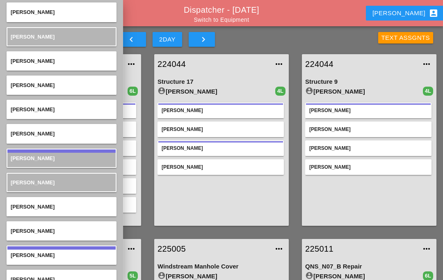
click at [116, 245] on div "[PERSON_NAME]" at bounding box center [62, 254] width 110 height 19
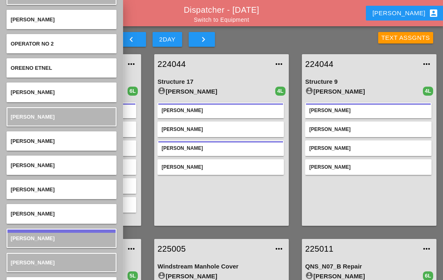
scroll to position [1918, 0]
